Goal: Transaction & Acquisition: Purchase product/service

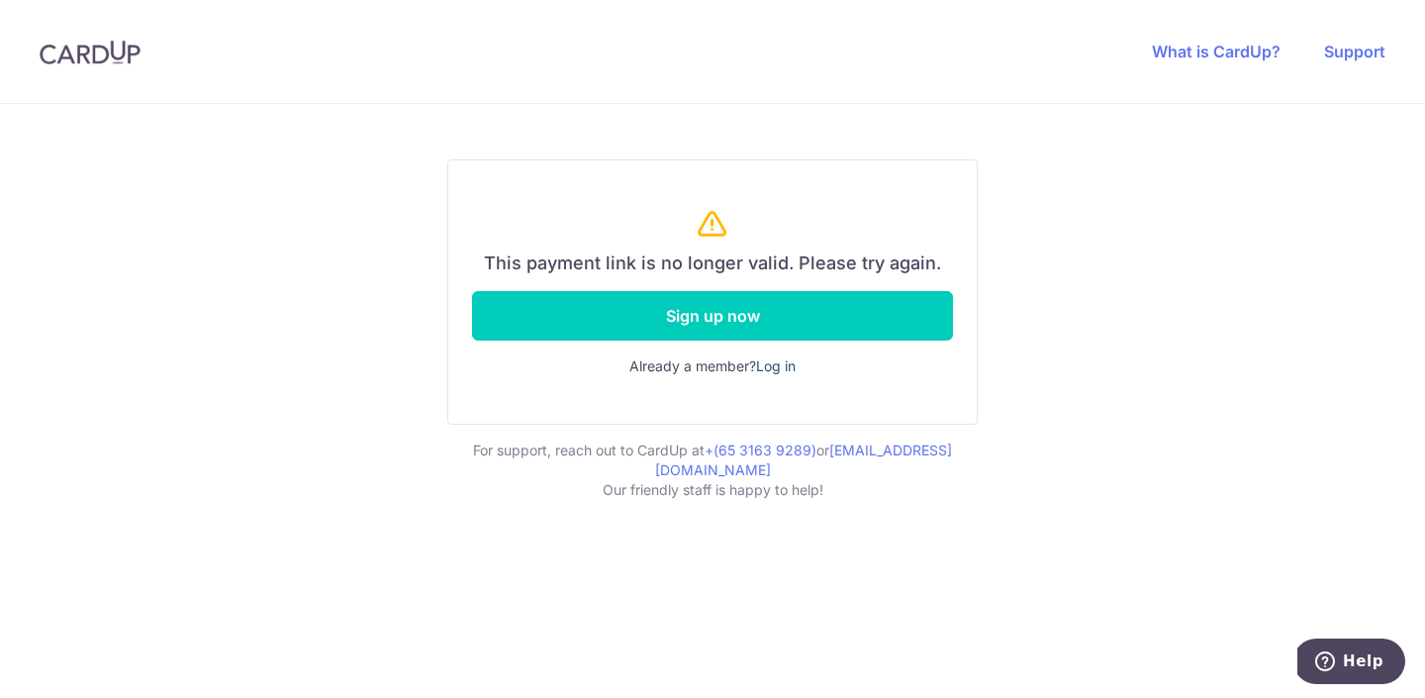
click at [780, 368] on link "Log in" at bounding box center [776, 365] width 40 height 17
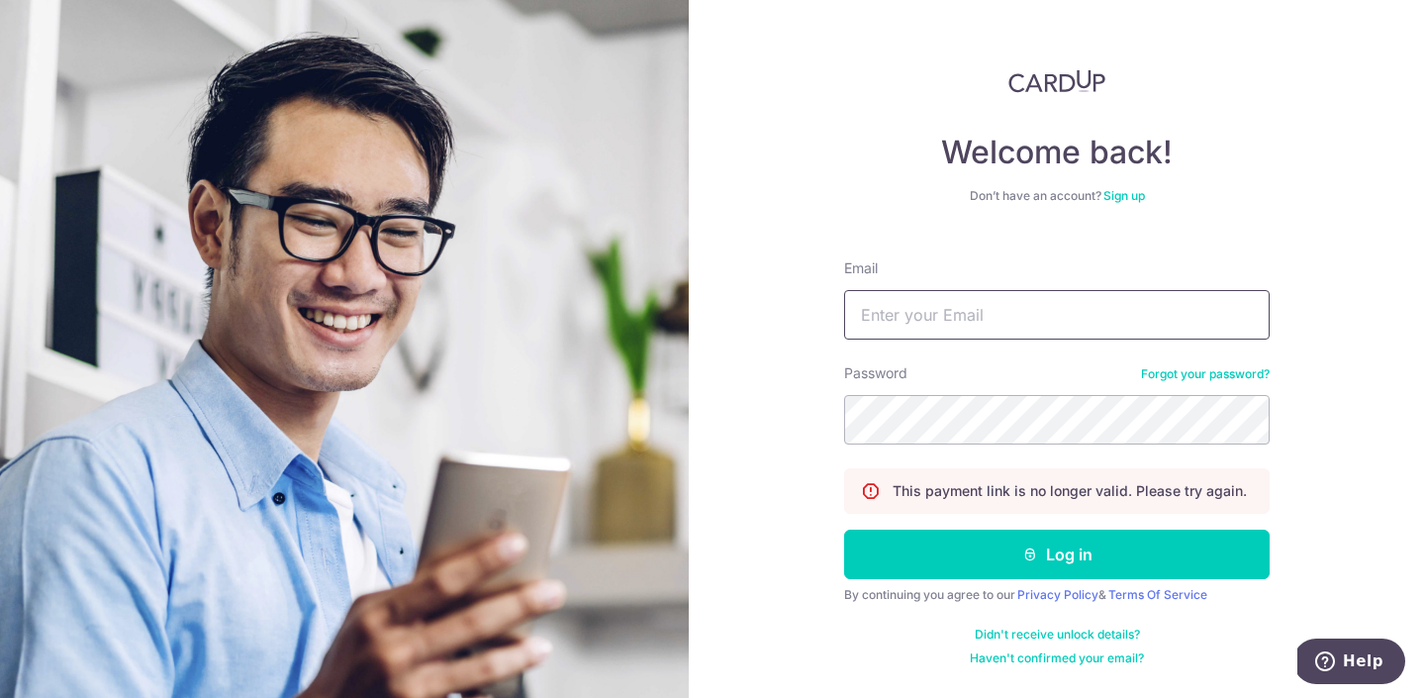
type input "[EMAIL_ADDRESS][DOMAIN_NAME]"
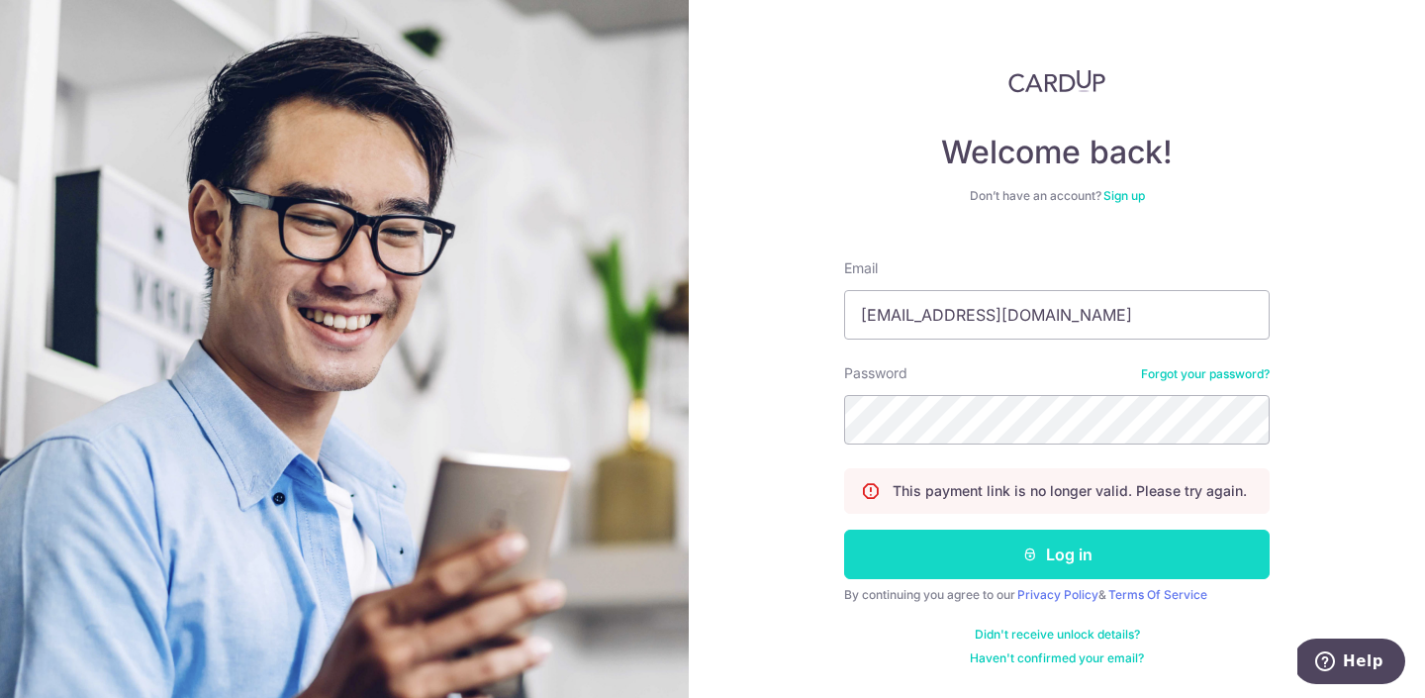
click at [929, 563] on button "Log in" at bounding box center [1057, 553] width 426 height 49
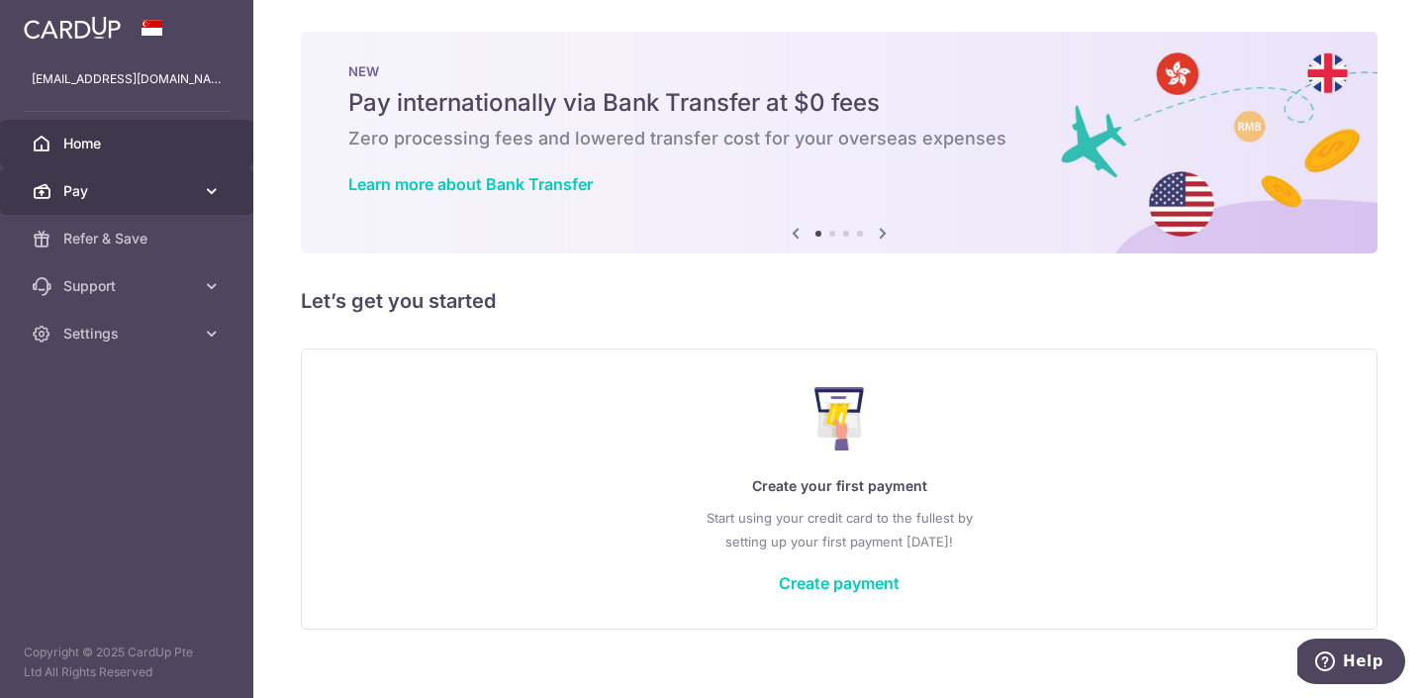
click at [207, 188] on icon at bounding box center [212, 191] width 20 height 20
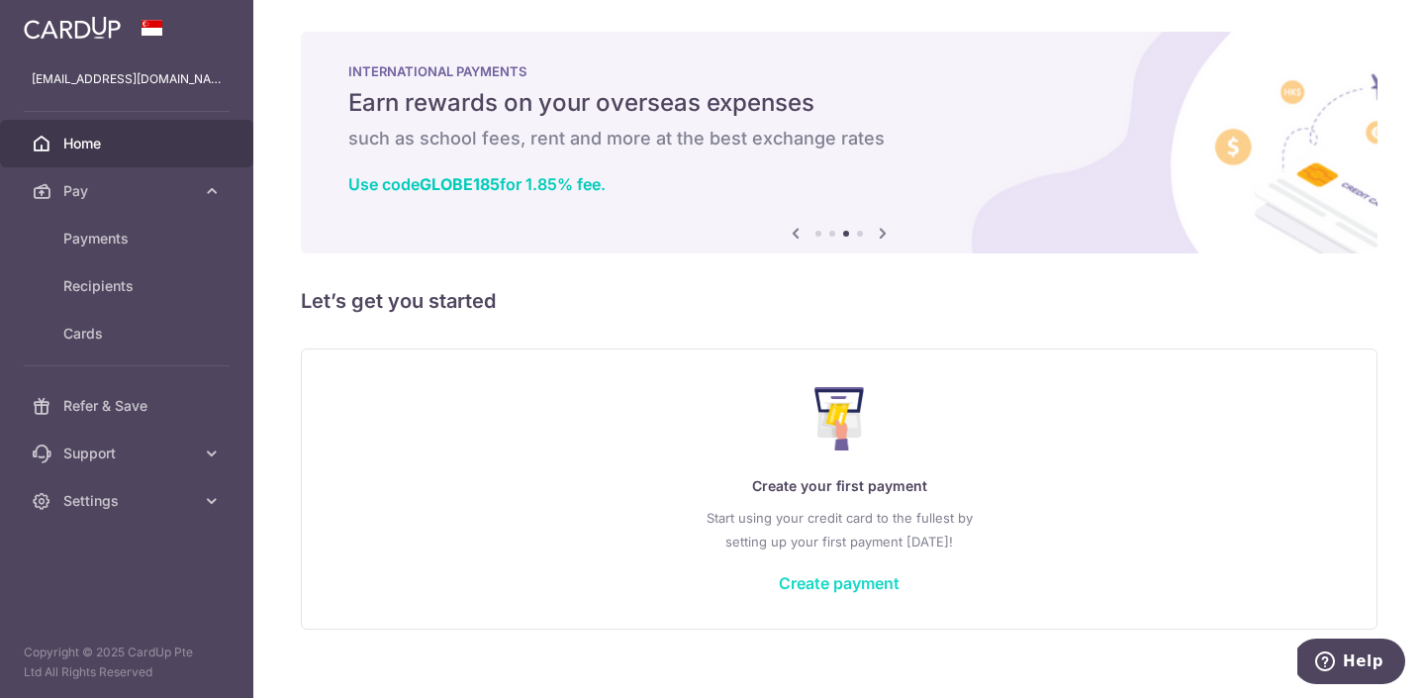
click at [820, 585] on link "Create payment" at bounding box center [839, 583] width 121 height 20
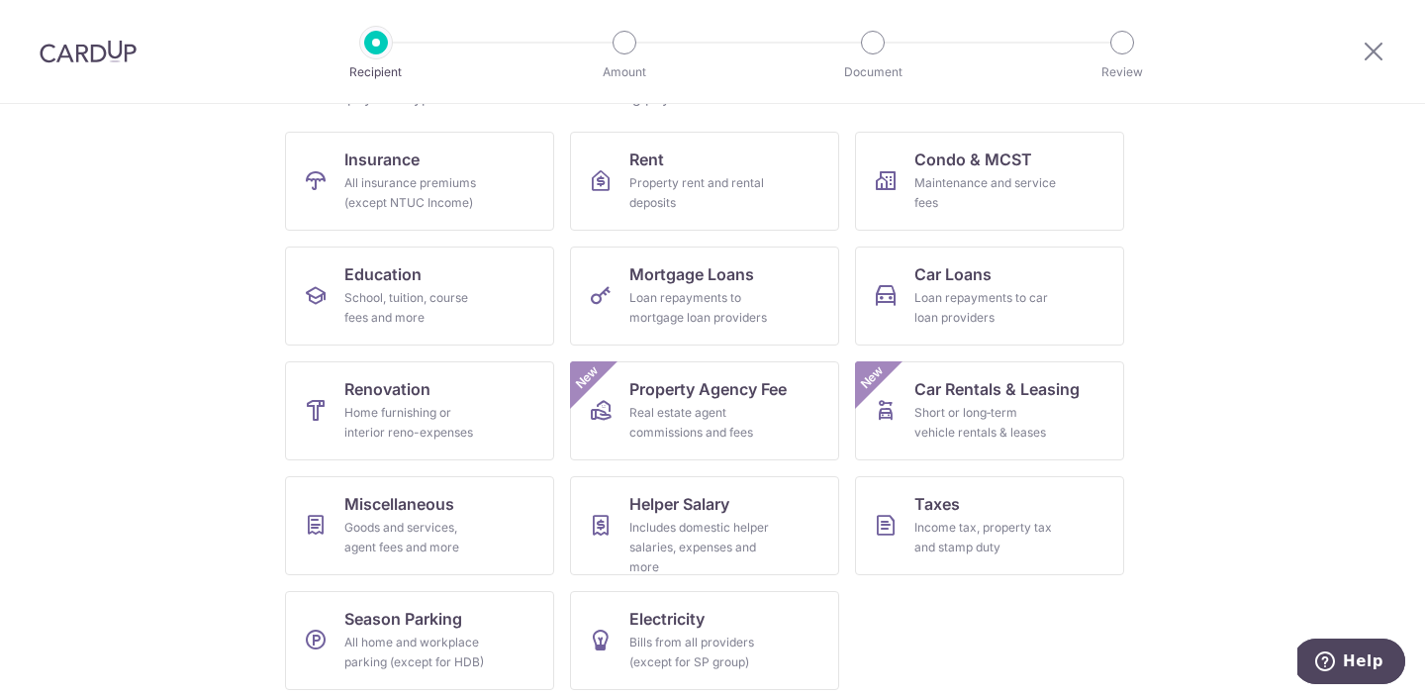
scroll to position [179, 0]
click at [731, 524] on div "Includes domestic helper salaries, expenses and more" at bounding box center [700, 548] width 143 height 59
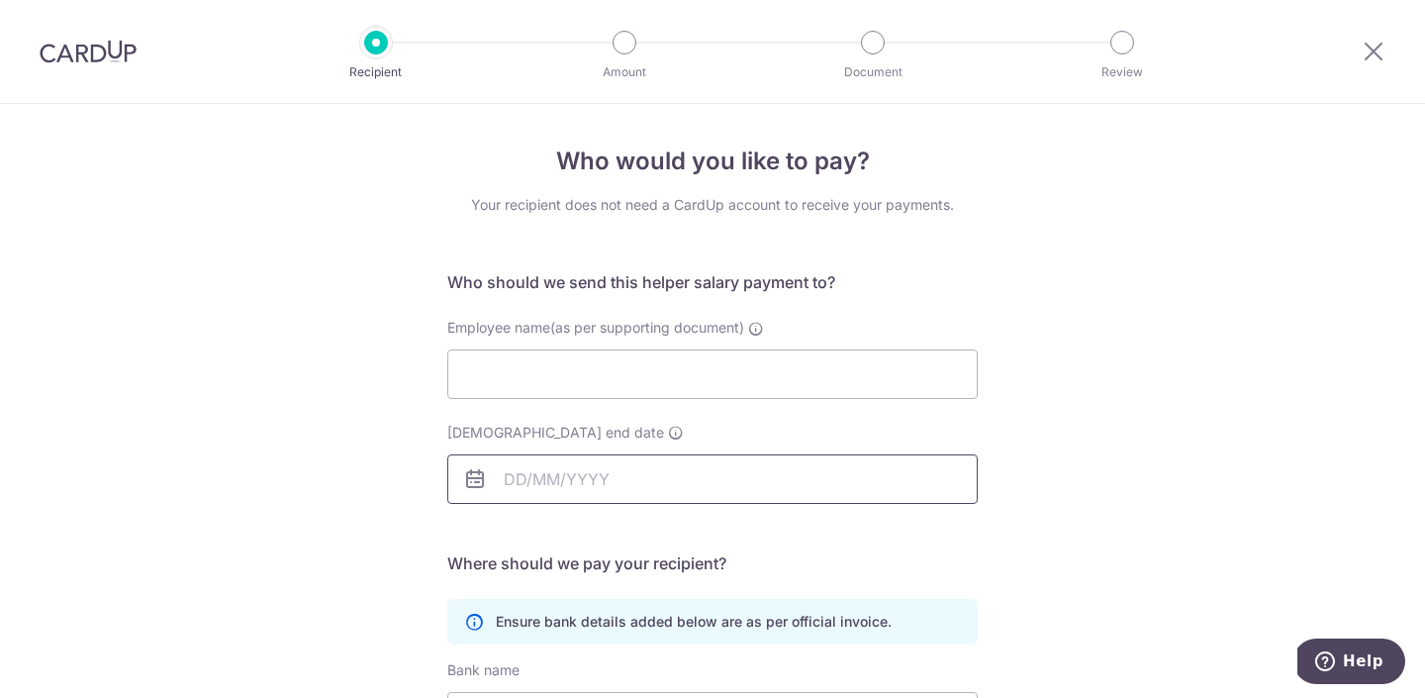
click at [657, 475] on input "[DEMOGRAPHIC_DATA] end date" at bounding box center [712, 478] width 530 height 49
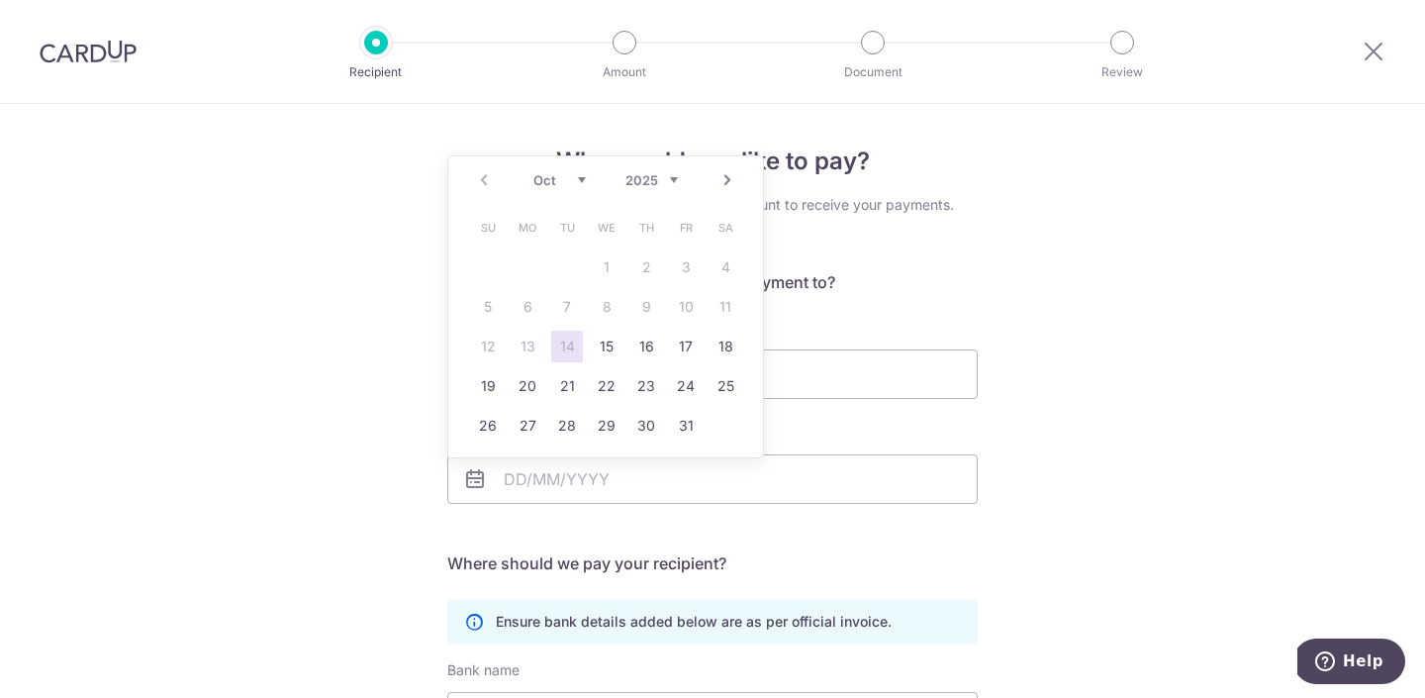
click at [959, 259] on div "Who would you like to pay? Your recipient does not need a CardUp account to rec…" at bounding box center [712, 549] width 530 height 810
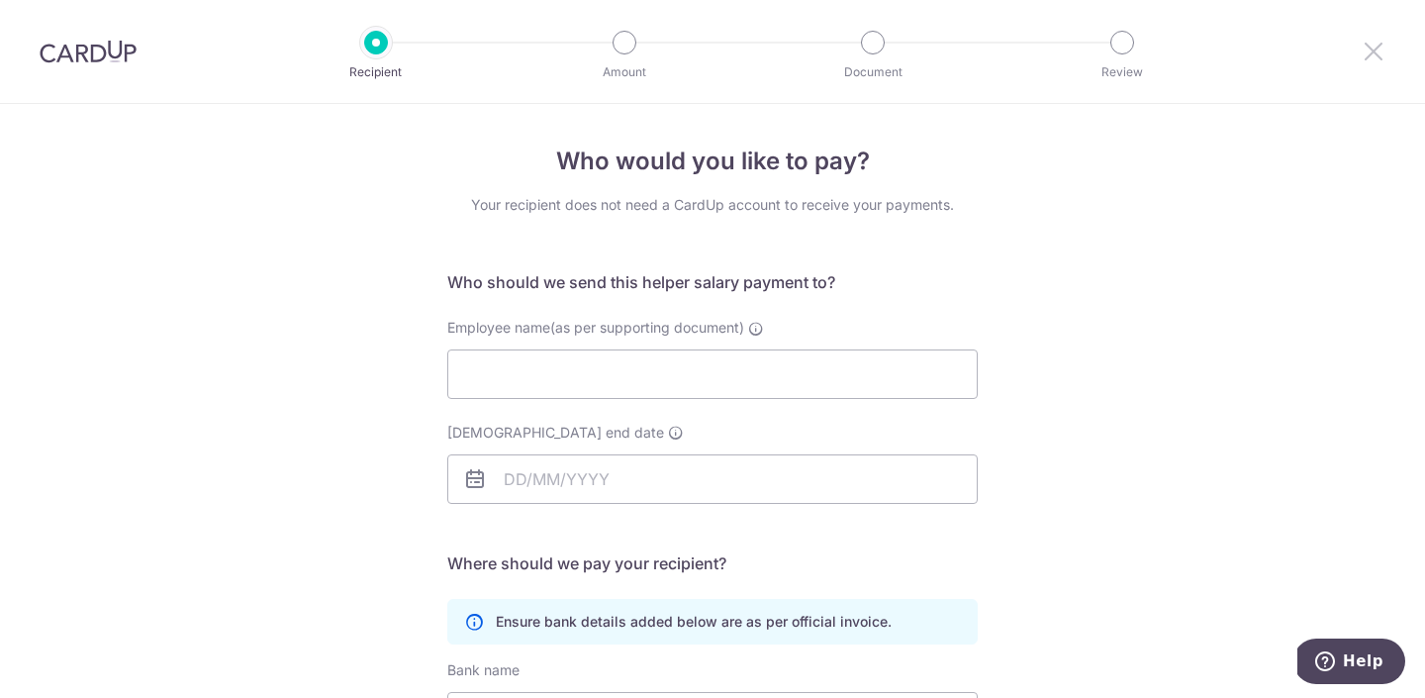
click at [1379, 47] on icon at bounding box center [1374, 51] width 24 height 25
